Goal: Transaction & Acquisition: Book appointment/travel/reservation

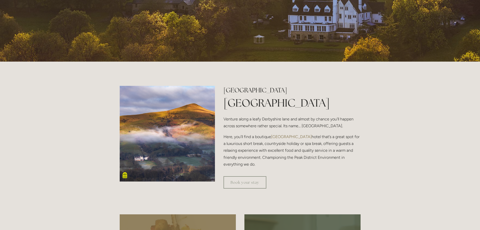
scroll to position [126, 0]
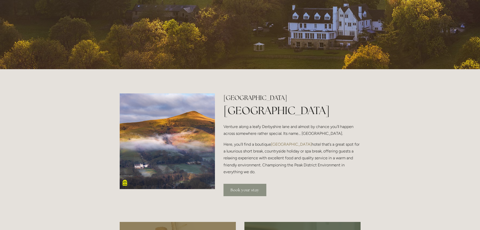
click at [257, 187] on link "Book your stay" at bounding box center [245, 190] width 43 height 12
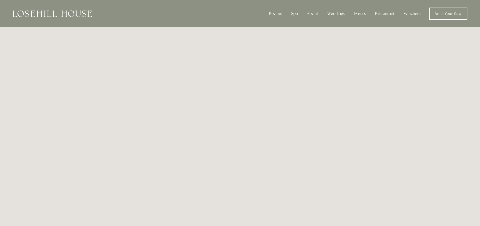
click at [60, 17] on div at bounding box center [52, 14] width 79 height 12
click at [45, 14] on img at bounding box center [52, 13] width 79 height 7
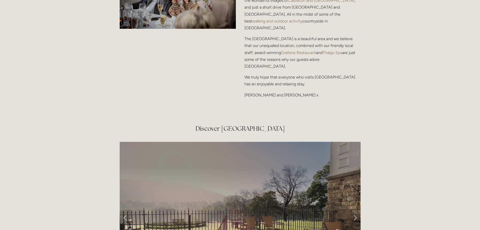
scroll to position [681, 0]
